Goal: Navigation & Orientation: Find specific page/section

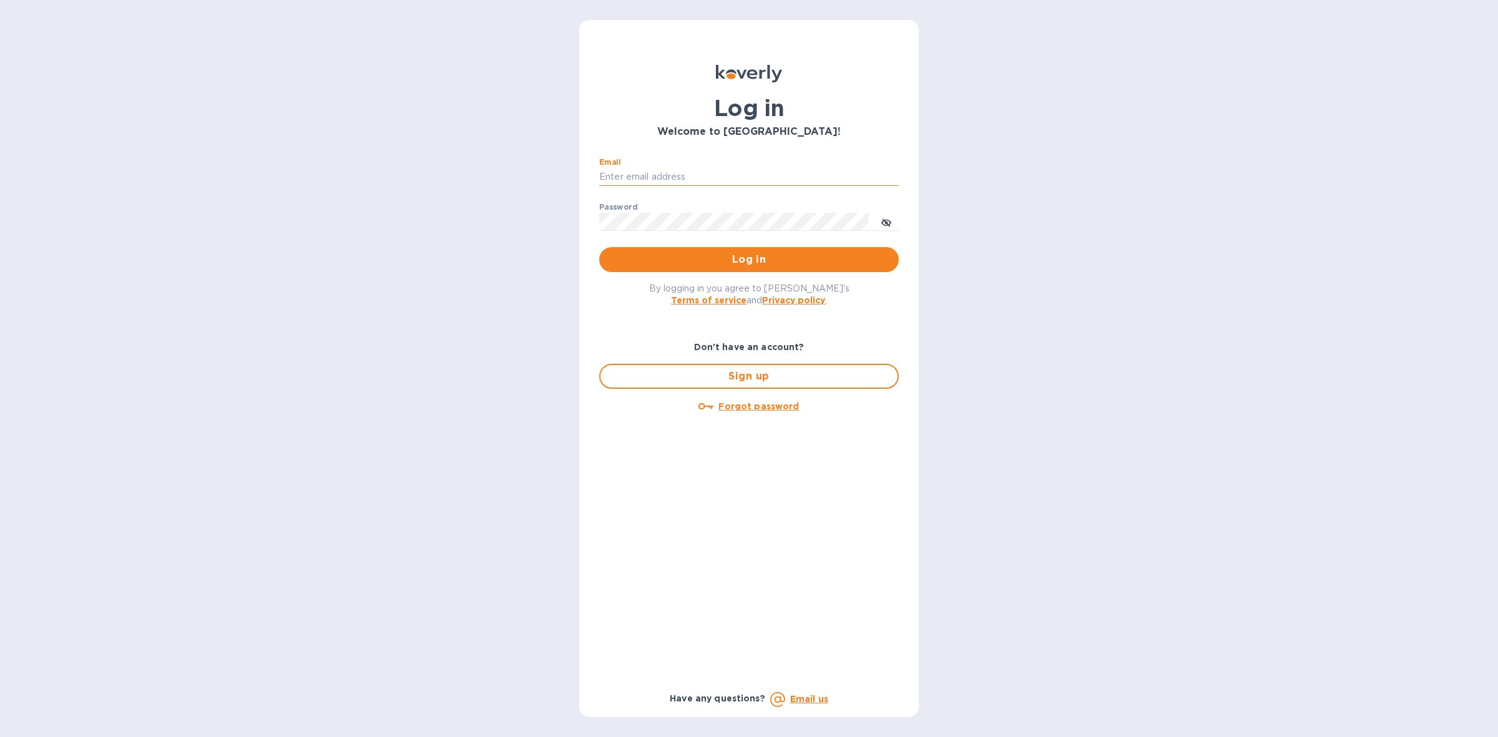
click at [709, 178] on input "Email" at bounding box center [749, 177] width 300 height 19
click at [719, 176] on input "Email" at bounding box center [749, 177] width 300 height 19
type input "[PERSON_NAME][EMAIL_ADDRESS][DOMAIN_NAME]"
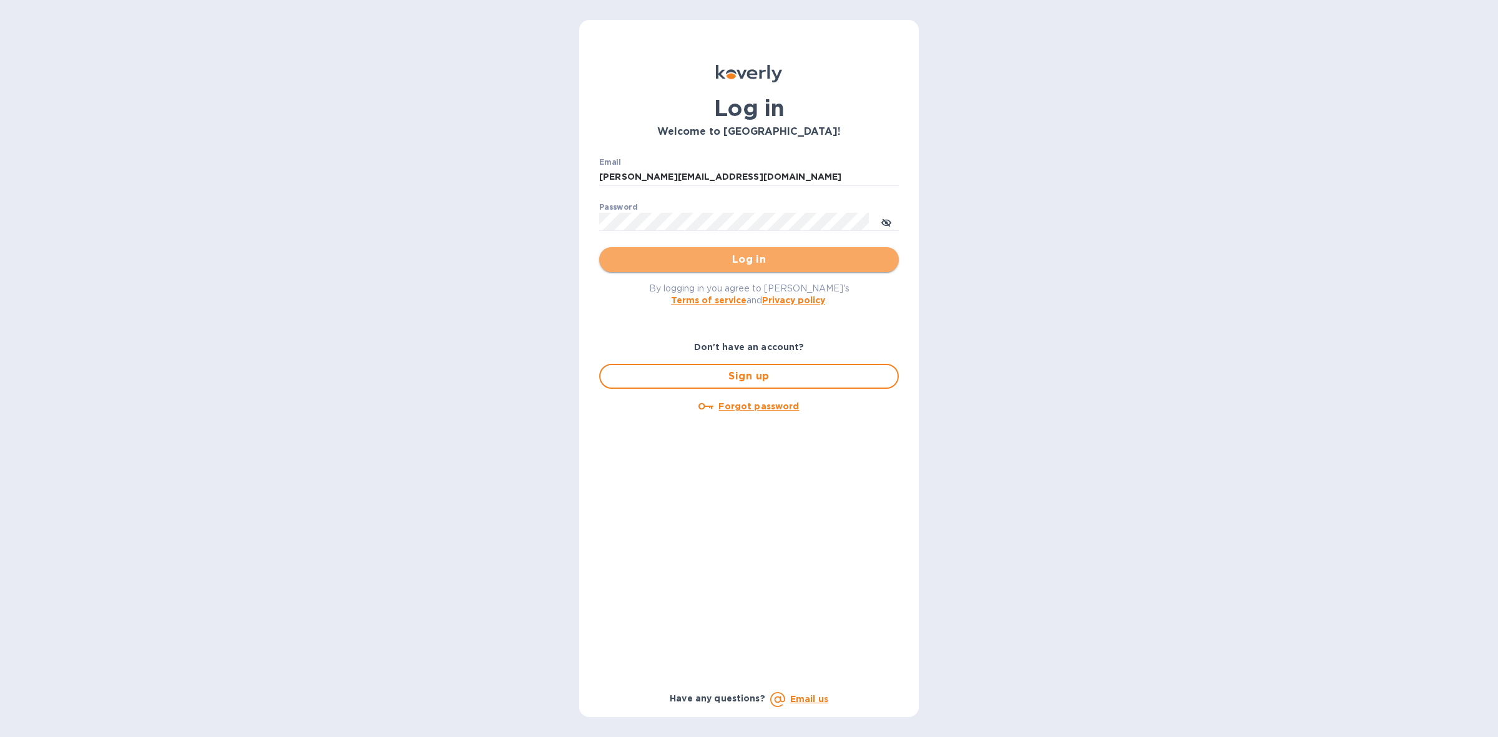
click at [730, 256] on span "Log in" at bounding box center [749, 259] width 280 height 15
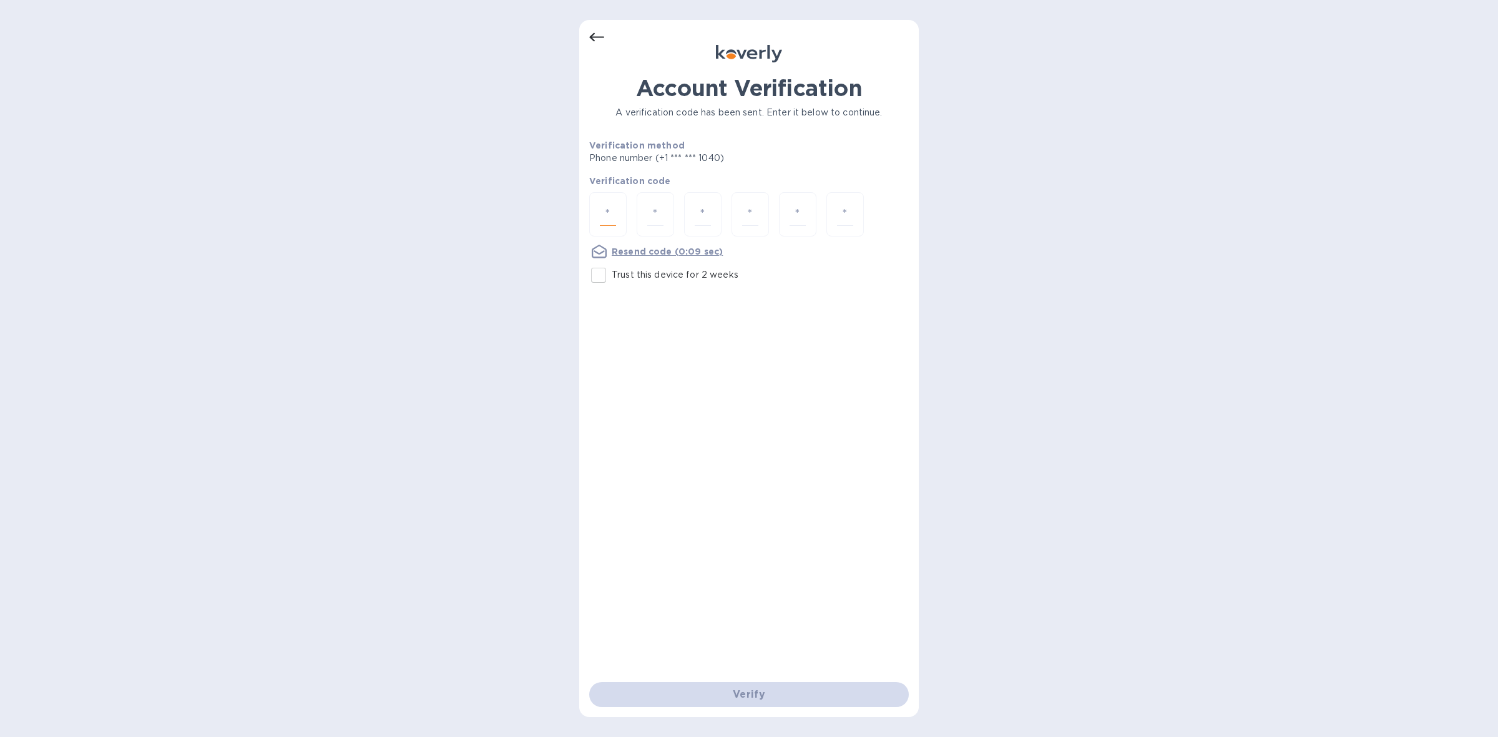
click at [607, 216] on input "number" at bounding box center [608, 214] width 16 height 23
type input "4"
type input "8"
type input "7"
type input "8"
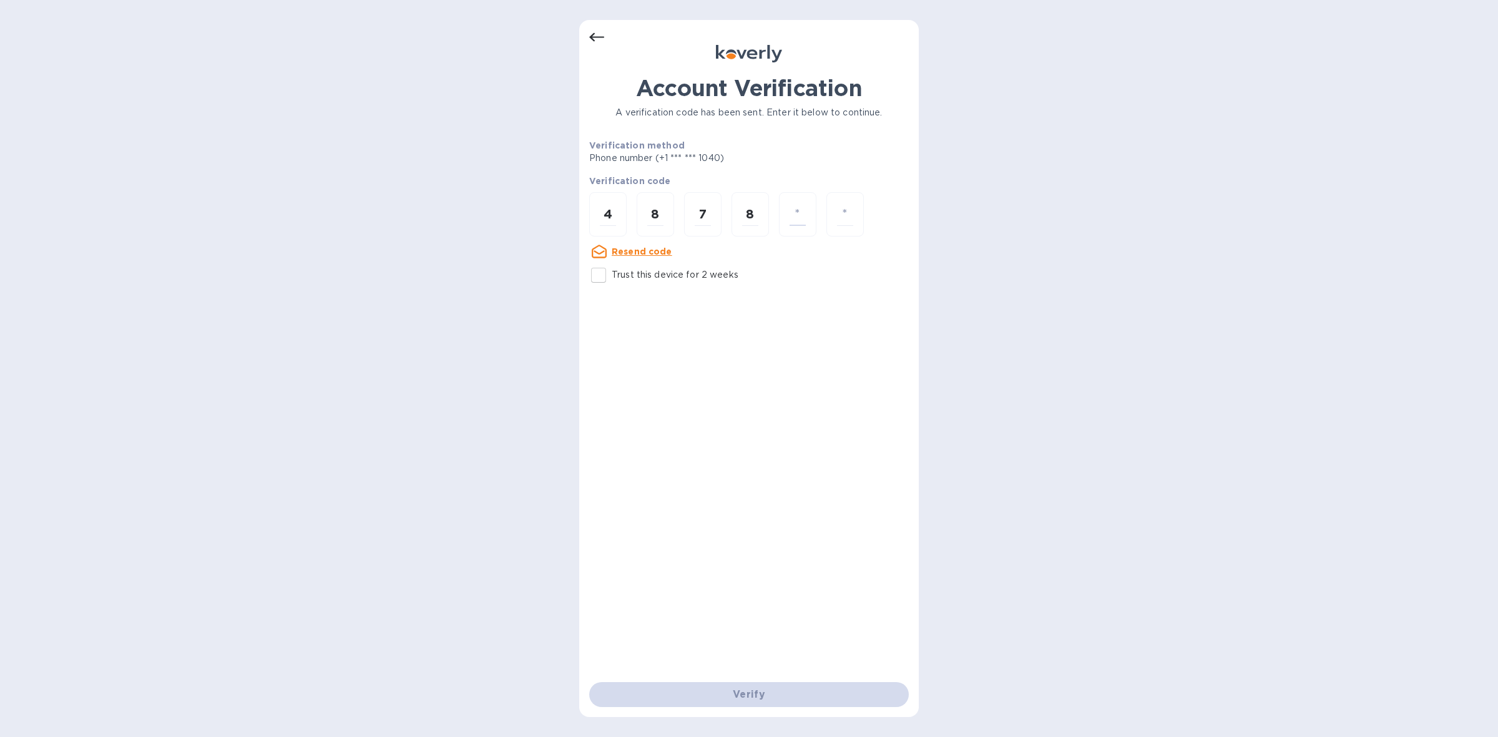
type input "2"
